Goal: Find specific page/section: Find specific page/section

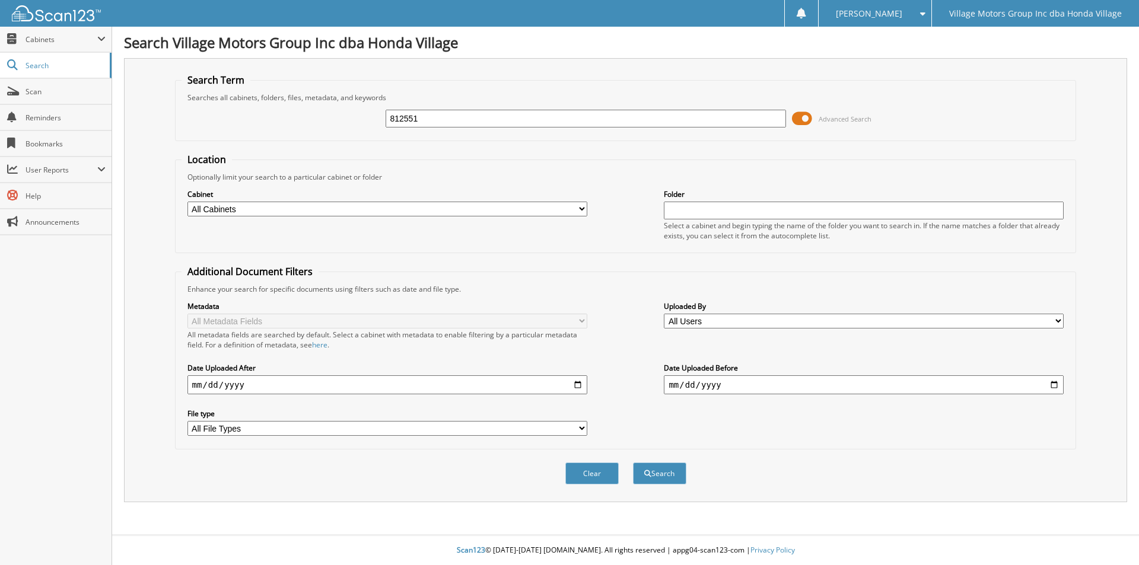
type input "812551"
click at [633, 463] on button "Search" at bounding box center [659, 474] width 53 height 22
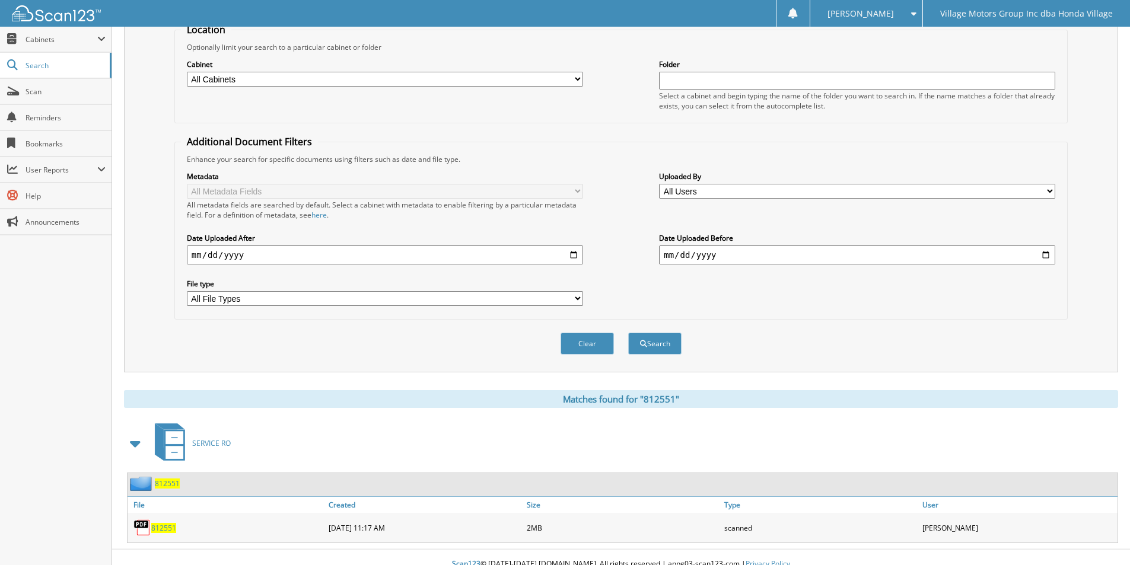
scroll to position [144, 0]
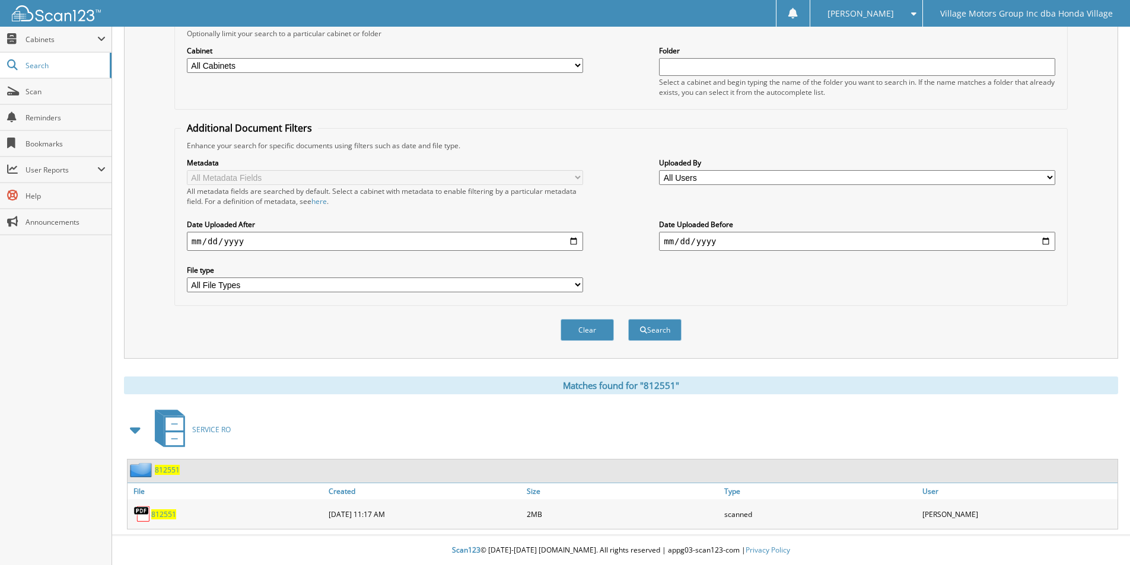
click at [166, 514] on span "812551" at bounding box center [163, 515] width 25 height 10
click at [947, 39] on div "Cabinet All Cabinets SERVICE RO Needs Filing Folder Select a cabinet and begin …" at bounding box center [621, 71] width 880 height 65
click at [945, 22] on div "Village Motors Group Inc dba Honda Village" at bounding box center [1026, 13] width 195 height 27
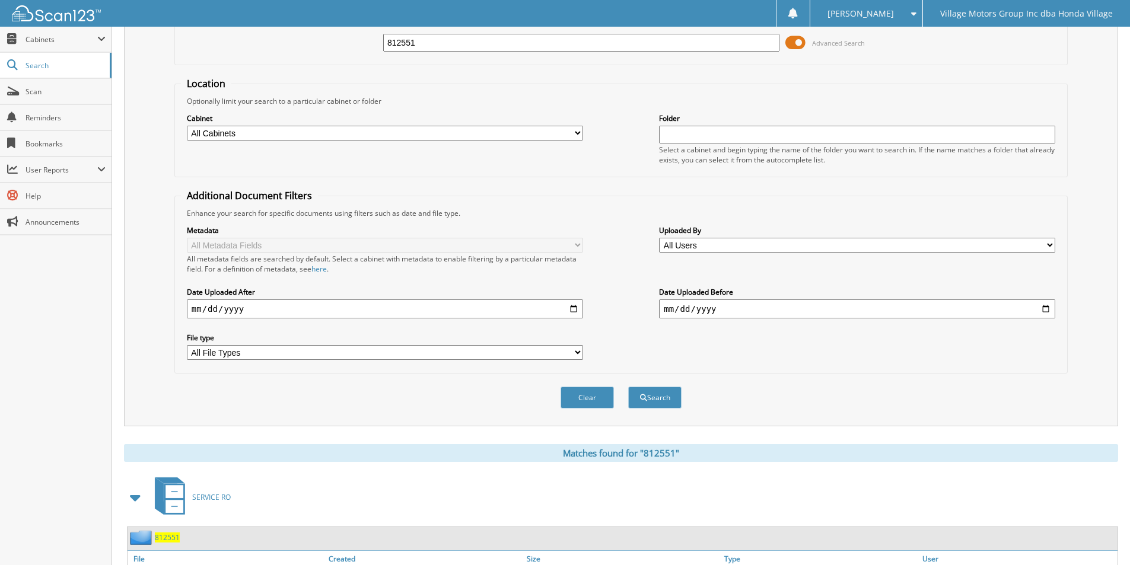
scroll to position [0, 0]
